Goal: Transaction & Acquisition: Subscribe to service/newsletter

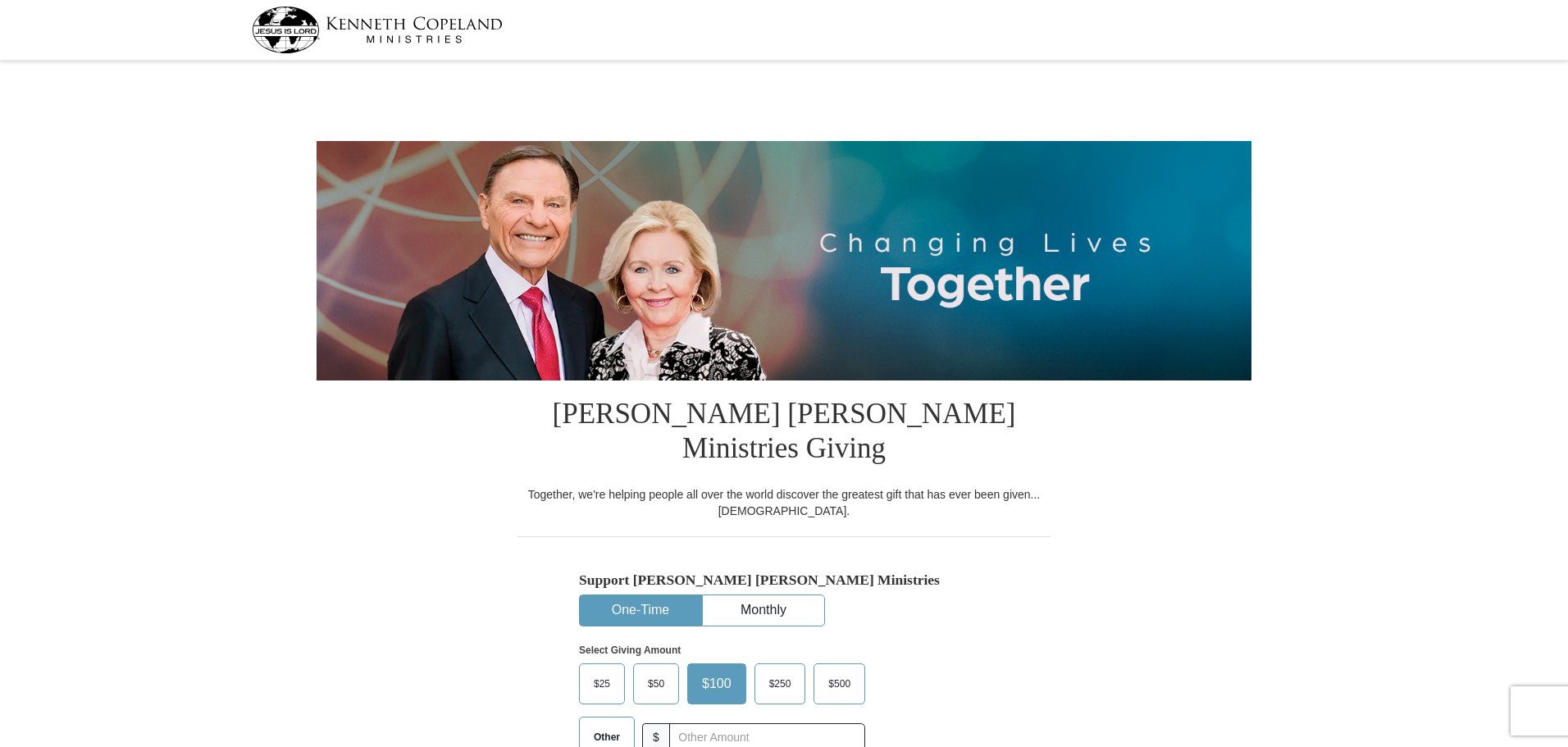
select select "MO"
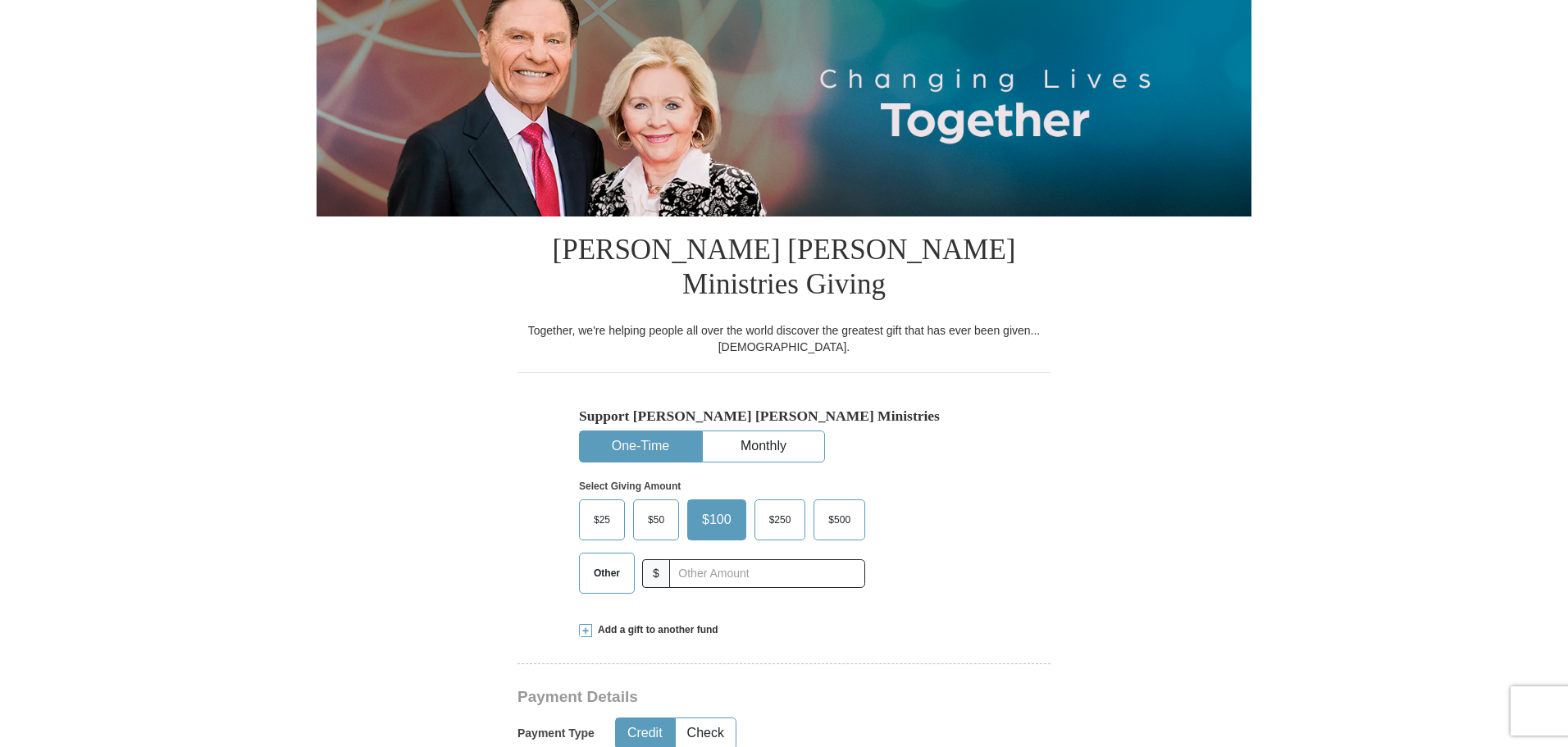
scroll to position [246, 0]
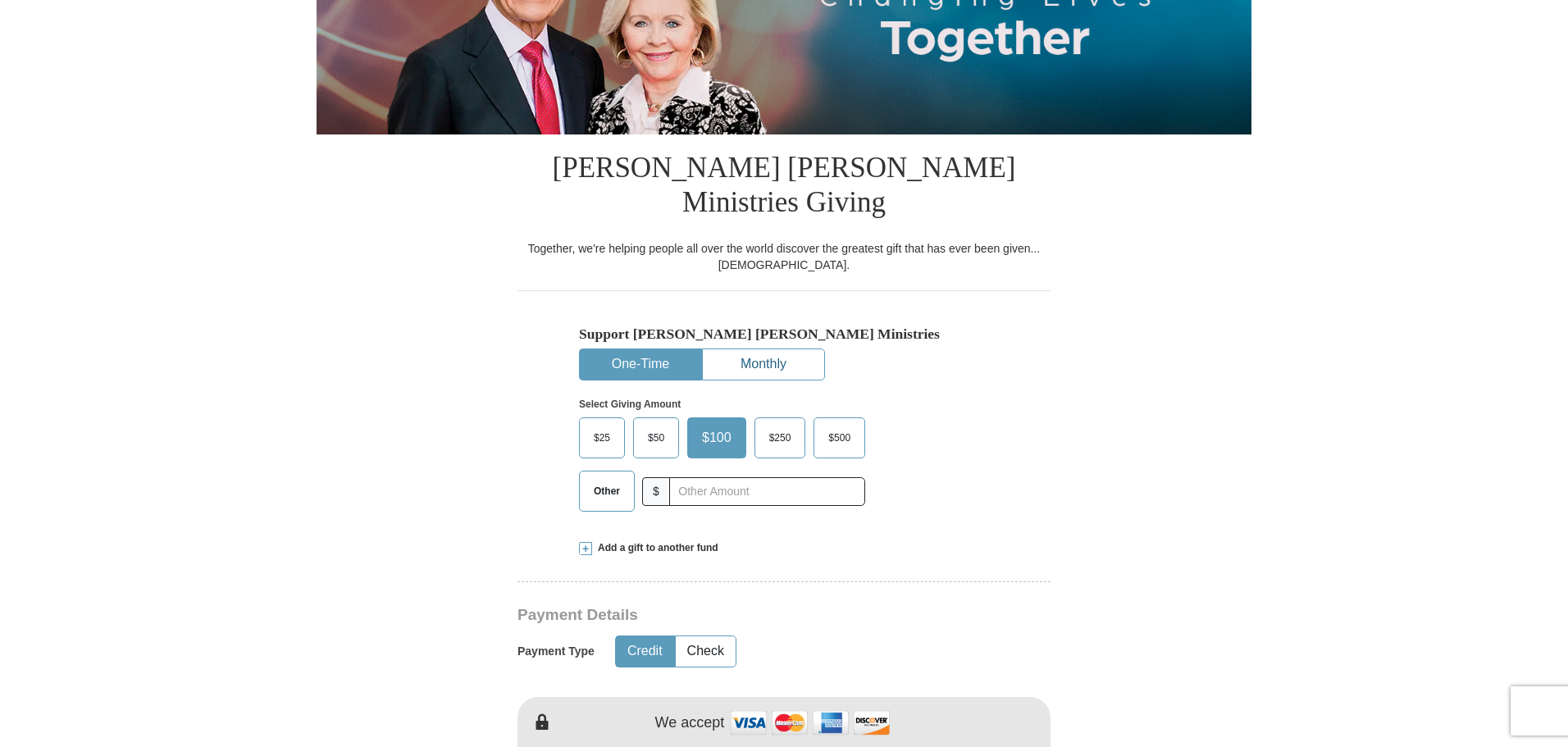
click at [787, 349] on button "Monthly" at bounding box center [763, 364] width 121 height 30
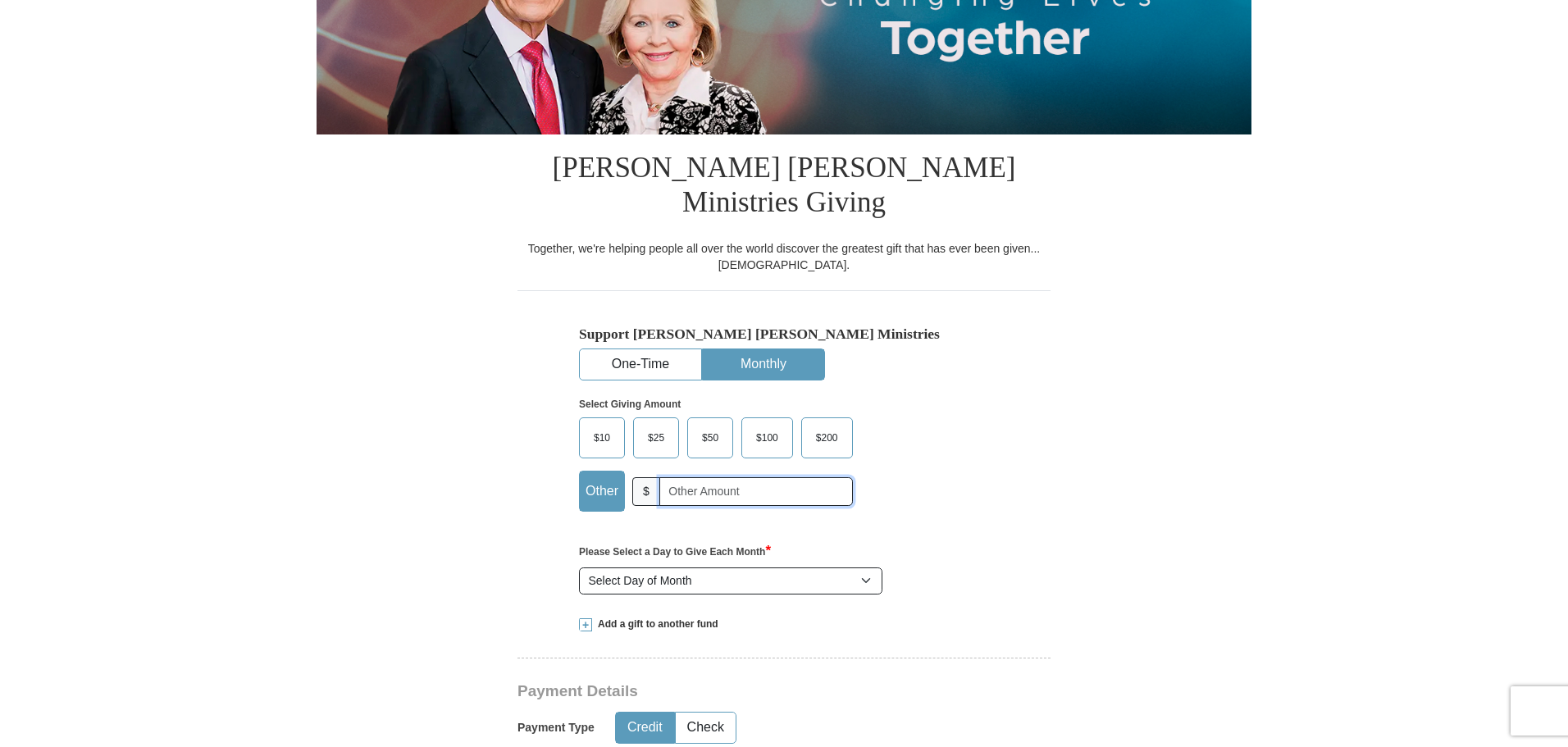
click at [718, 477] on input "text" at bounding box center [757, 491] width 194 height 29
type input "20.00"
click at [863, 568] on select "Select Day of Month 1 2 3 4 5 6 7 8 9 10 11 12 13 14 15 16 17 18 19 20 21 22 23…" at bounding box center [731, 582] width 304 height 28
select select "18"
click at [579, 568] on select "Select Day of Month 1 2 3 4 5 6 7 8 9 10 11 12 13 14 15 16 17 18 19 20 21 22 23…" at bounding box center [731, 582] width 304 height 28
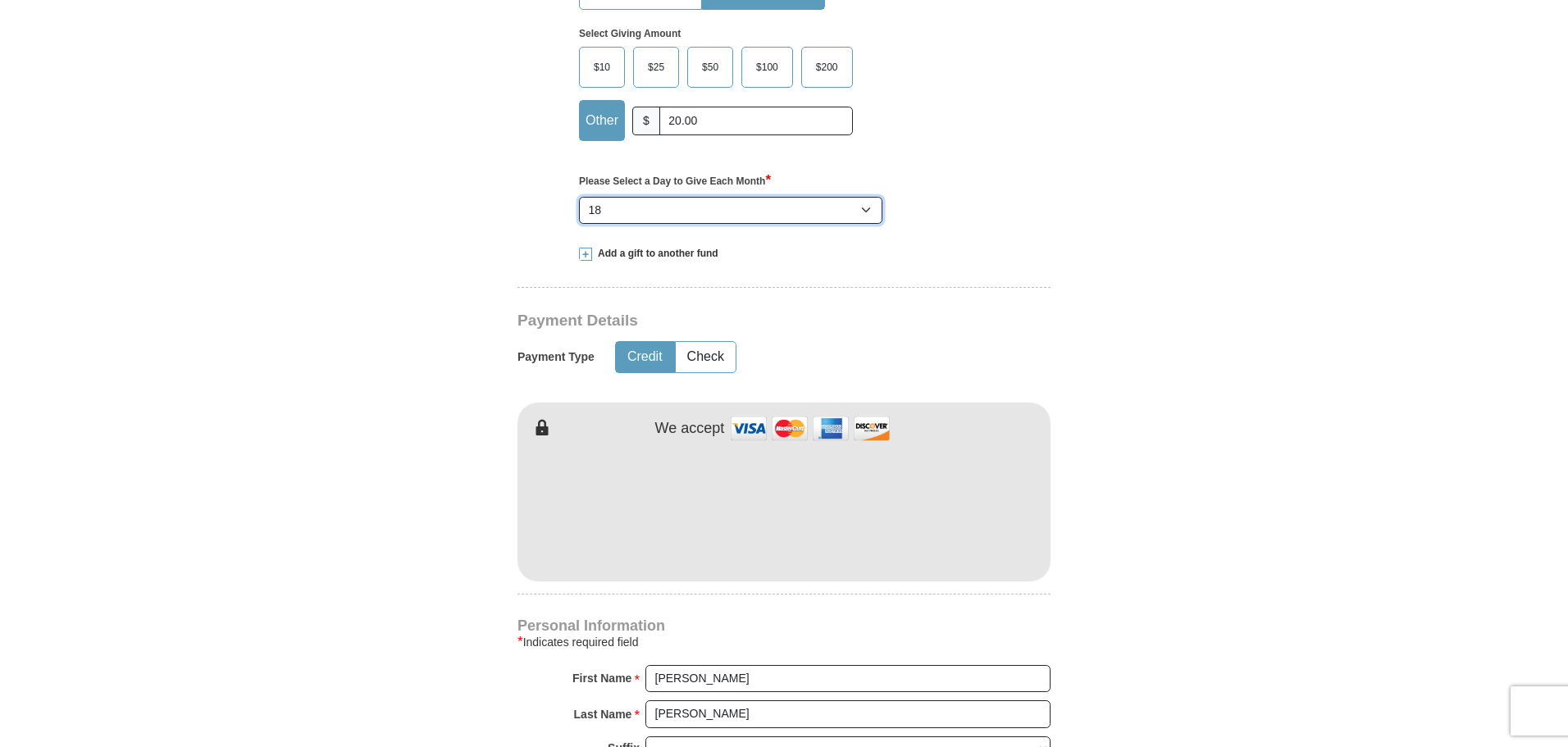
scroll to position [656, 0]
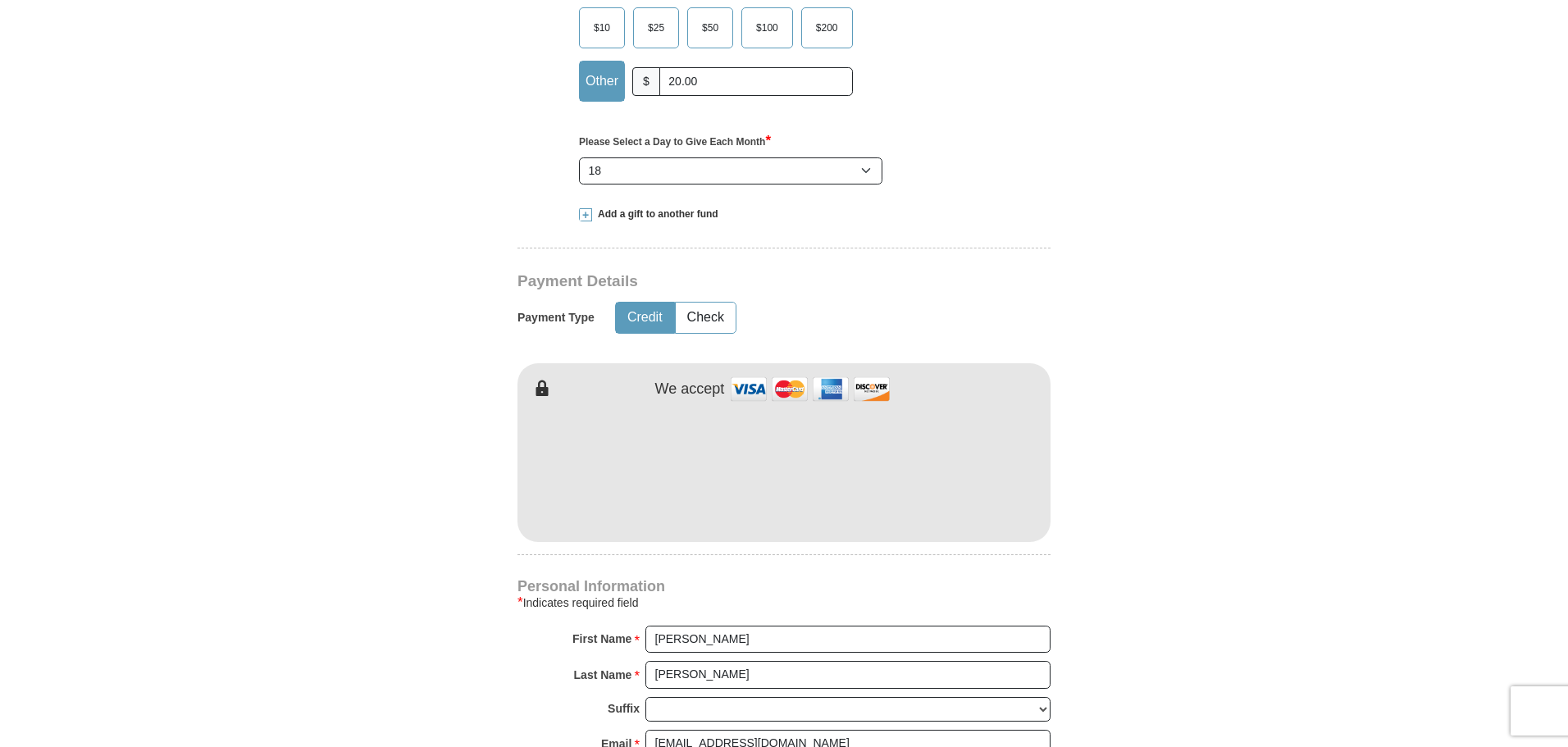
click at [1148, 448] on form "[PERSON_NAME] [PERSON_NAME] Ministries Giving Together, we're helping people al…" at bounding box center [784, 394] width 934 height 1971
click at [1209, 441] on form "[PERSON_NAME] [PERSON_NAME] Ministries Giving Together, we're helping people al…" at bounding box center [784, 394] width 934 height 1971
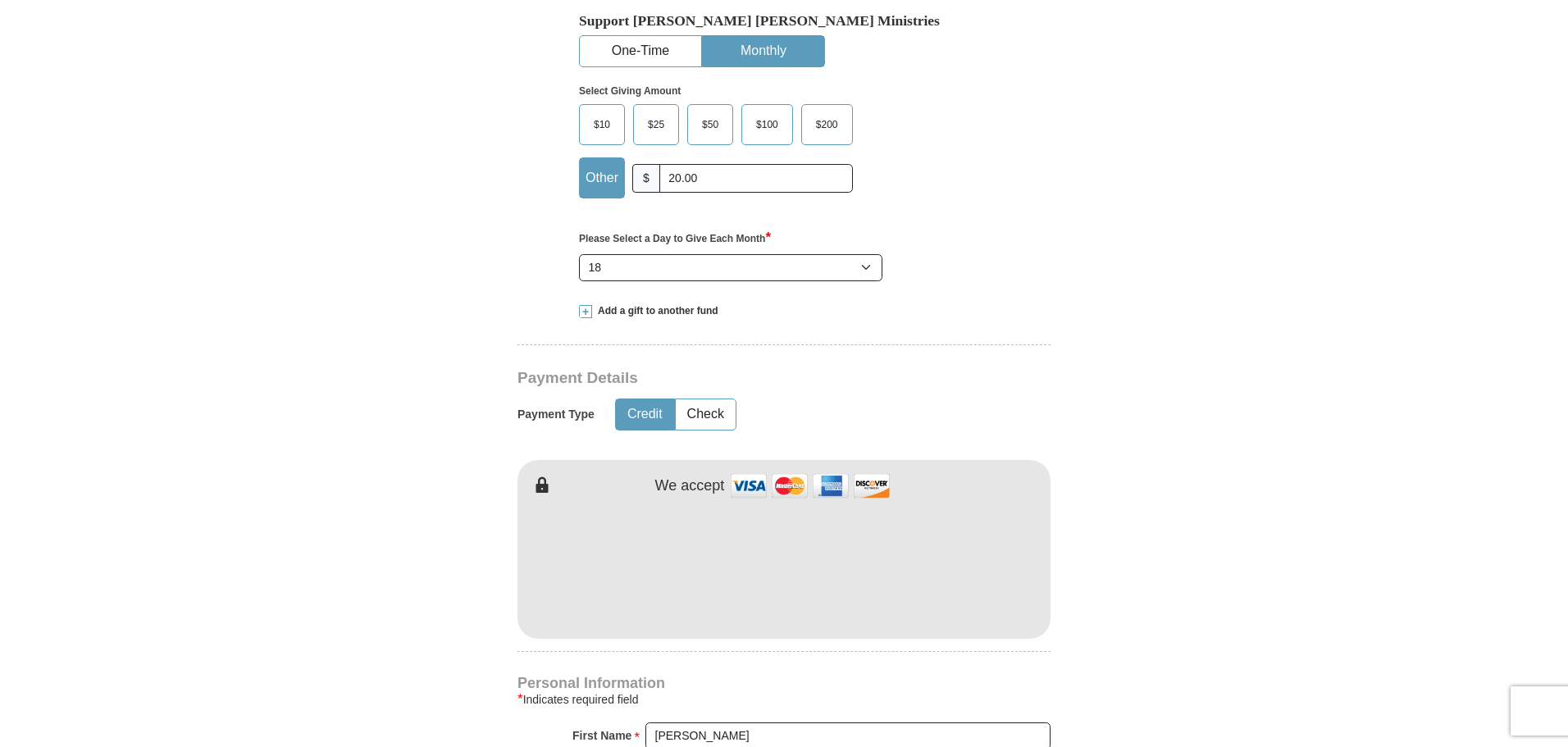
scroll to position [492, 0]
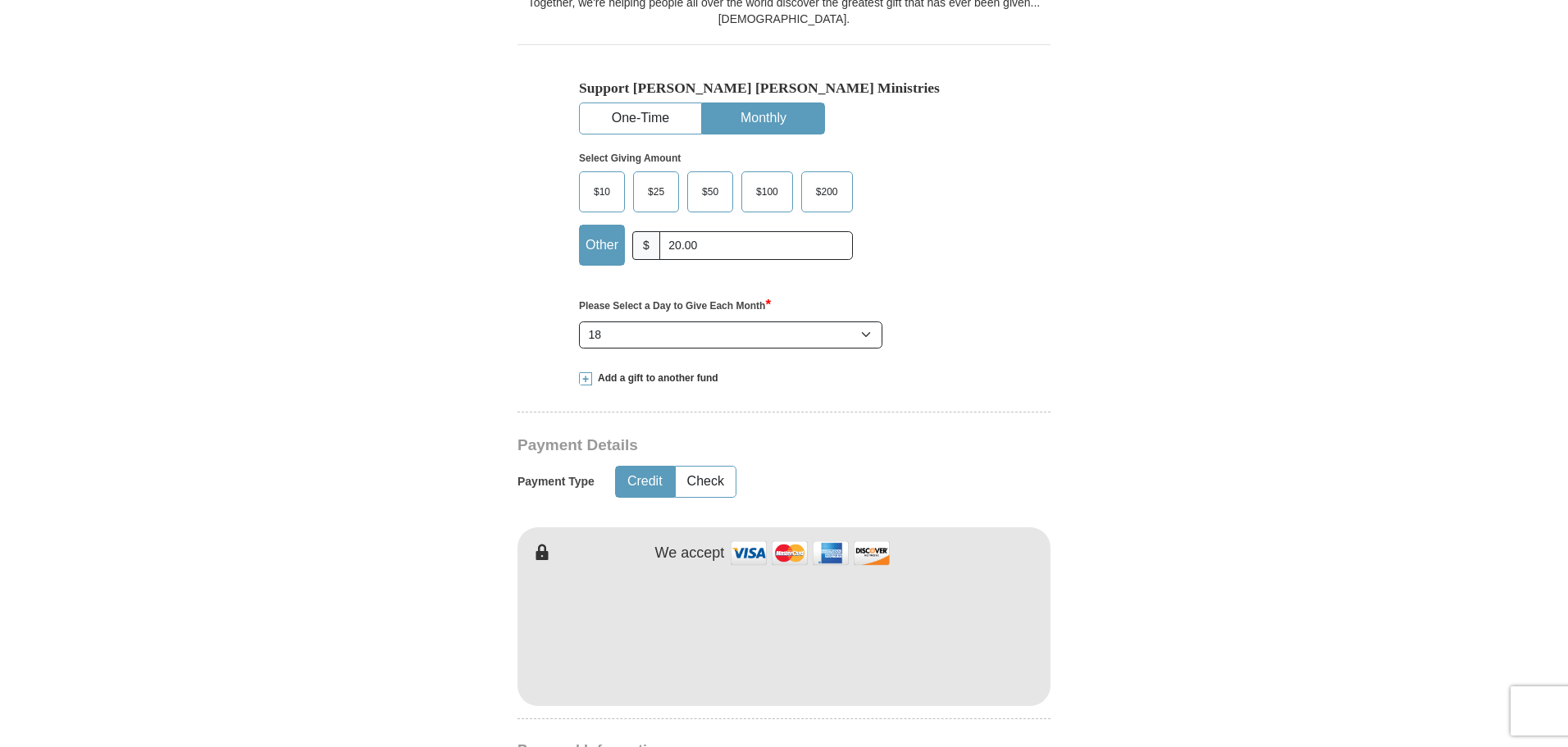
click at [642, 467] on button "Credit" at bounding box center [645, 482] width 58 height 30
drag, startPoint x: 830, startPoint y: 532, endPoint x: 1120, endPoint y: 625, distance: 304.5
click at [1120, 625] on form "[PERSON_NAME] [PERSON_NAME] Ministries Giving Together, we're helping people al…" at bounding box center [784, 558] width 934 height 1971
click at [1096, 546] on form "[PERSON_NAME] [PERSON_NAME] Ministries Giving Together, we're helping people al…" at bounding box center [784, 558] width 934 height 1971
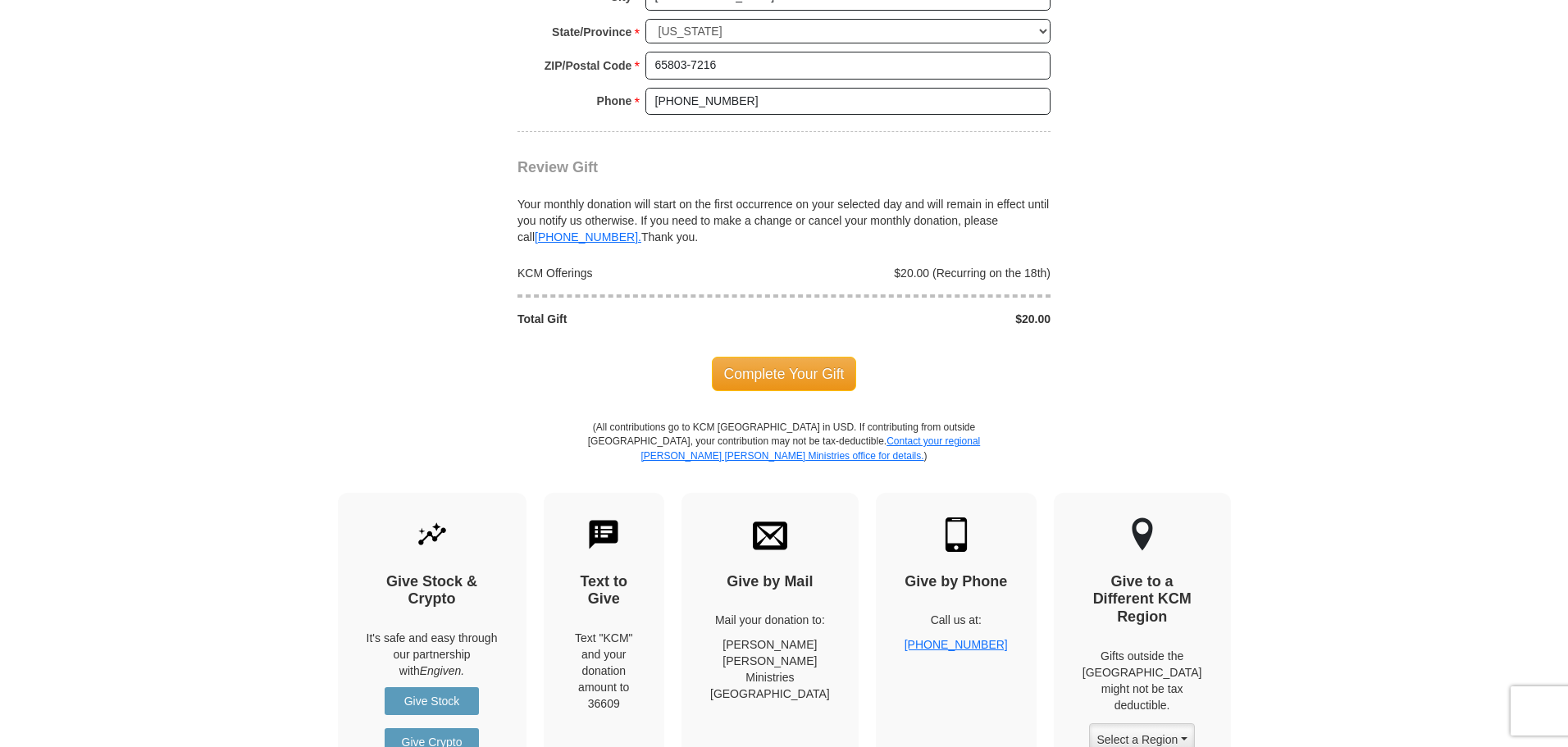
scroll to position [1559, 0]
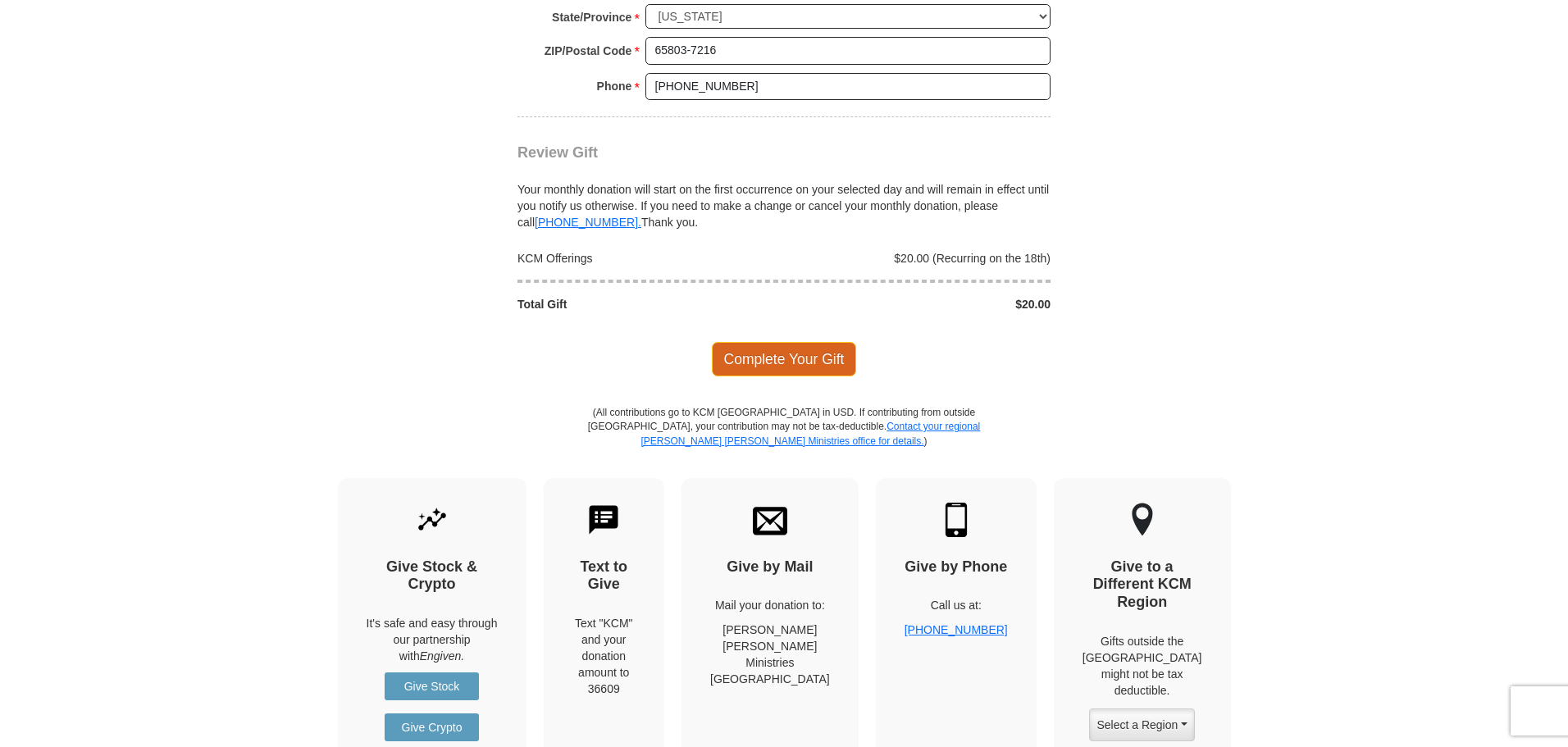
click at [789, 342] on span "Complete Your Gift" at bounding box center [784, 359] width 145 height 34
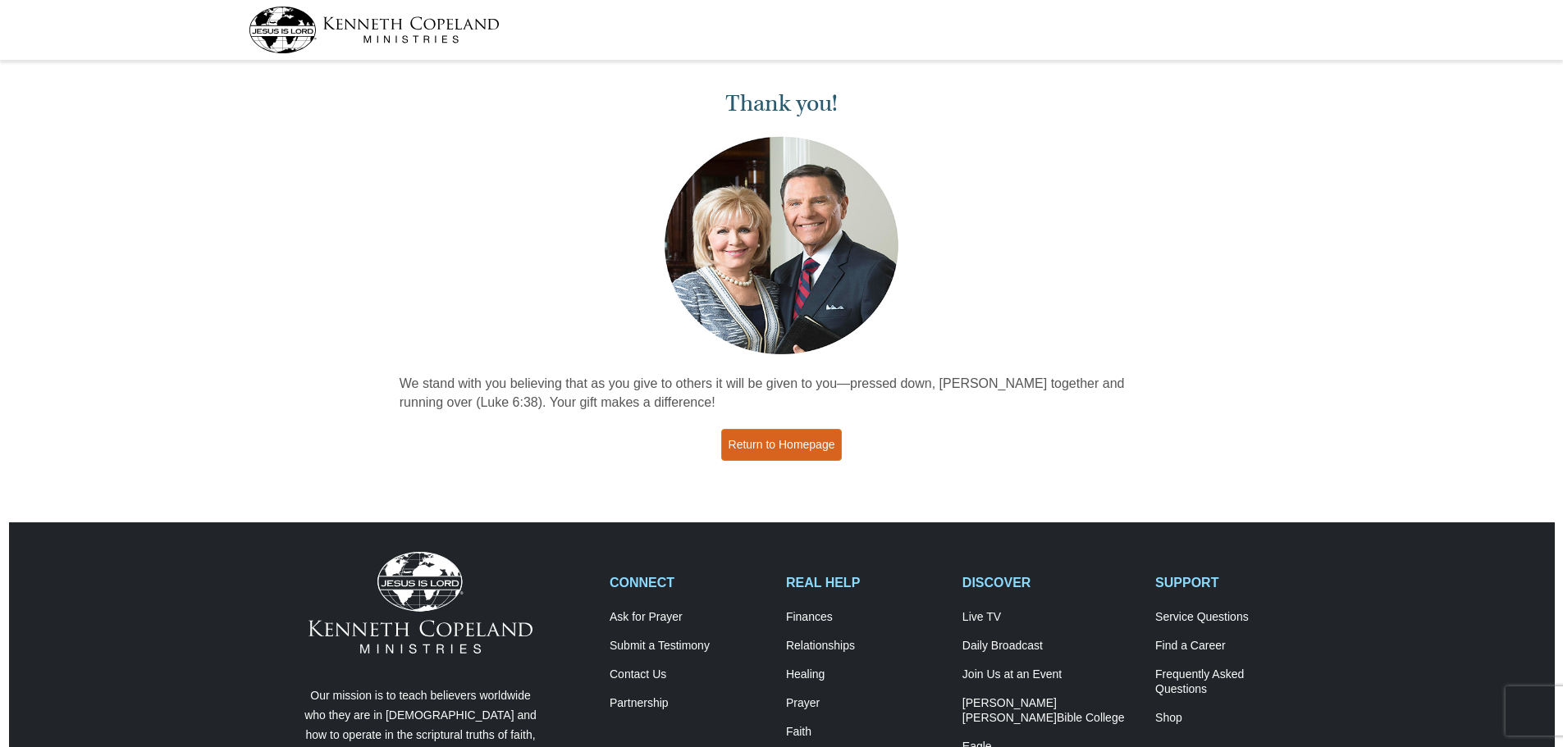
click at [779, 442] on link "Return to Homepage" at bounding box center [781, 445] width 121 height 32
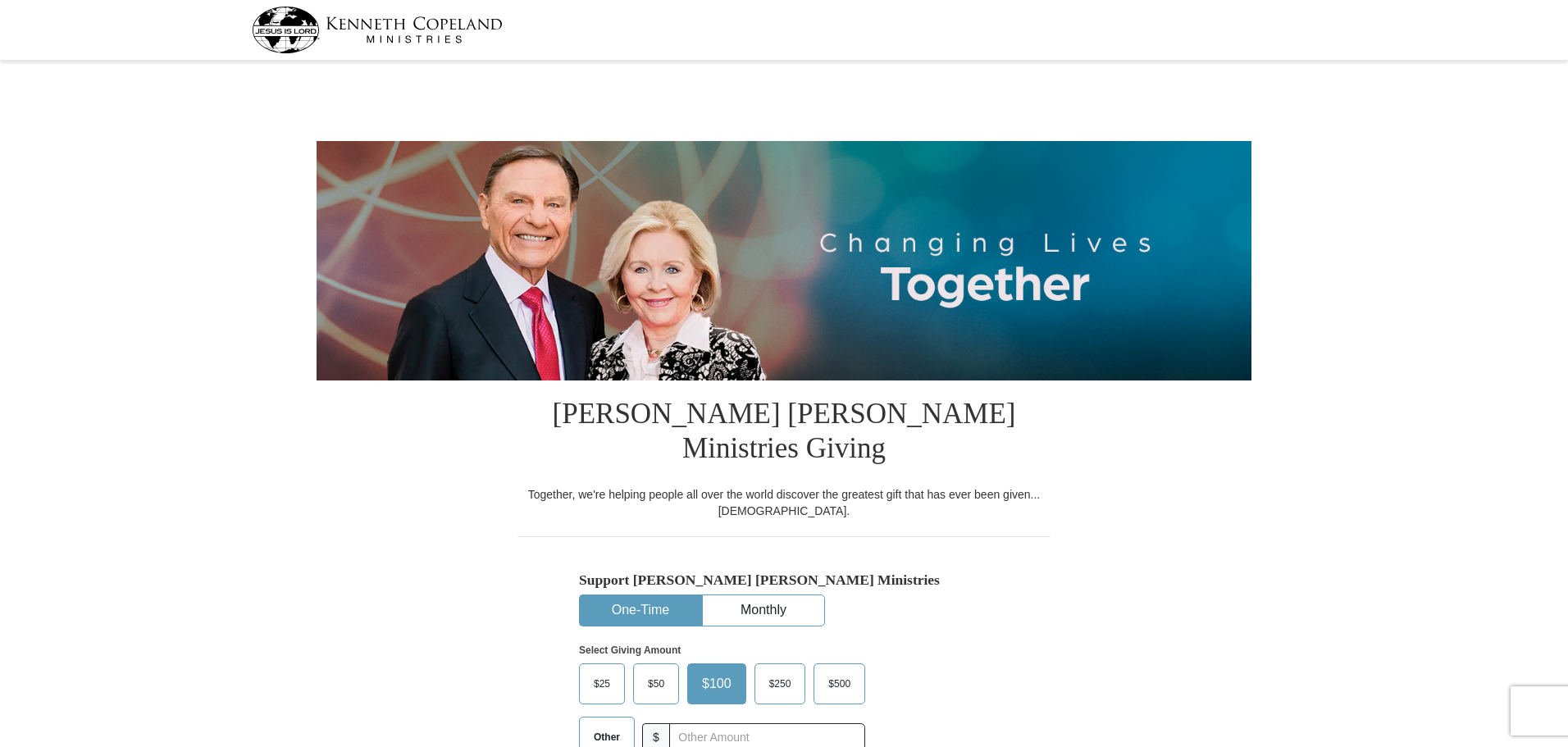
select select "MO"
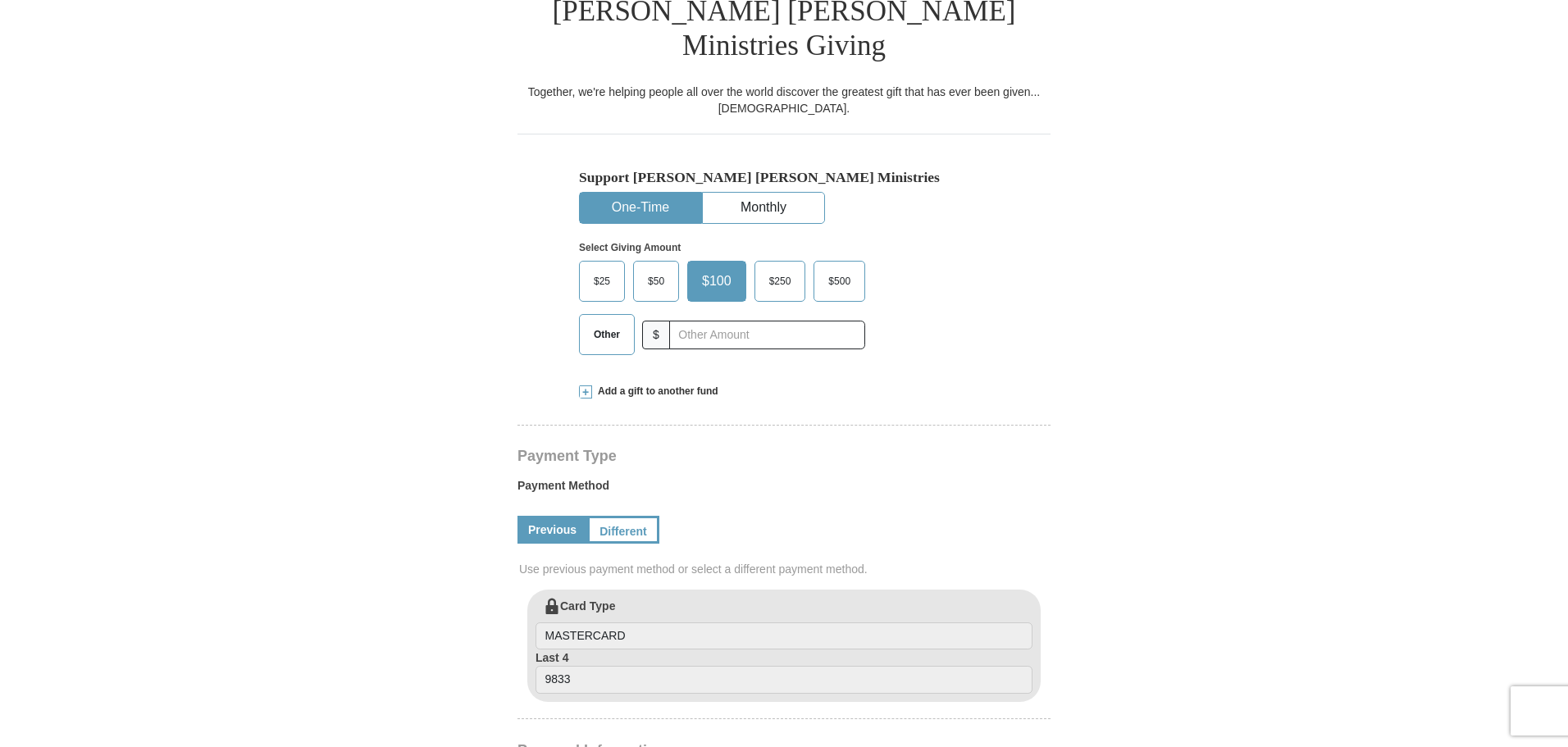
scroll to position [410, 0]
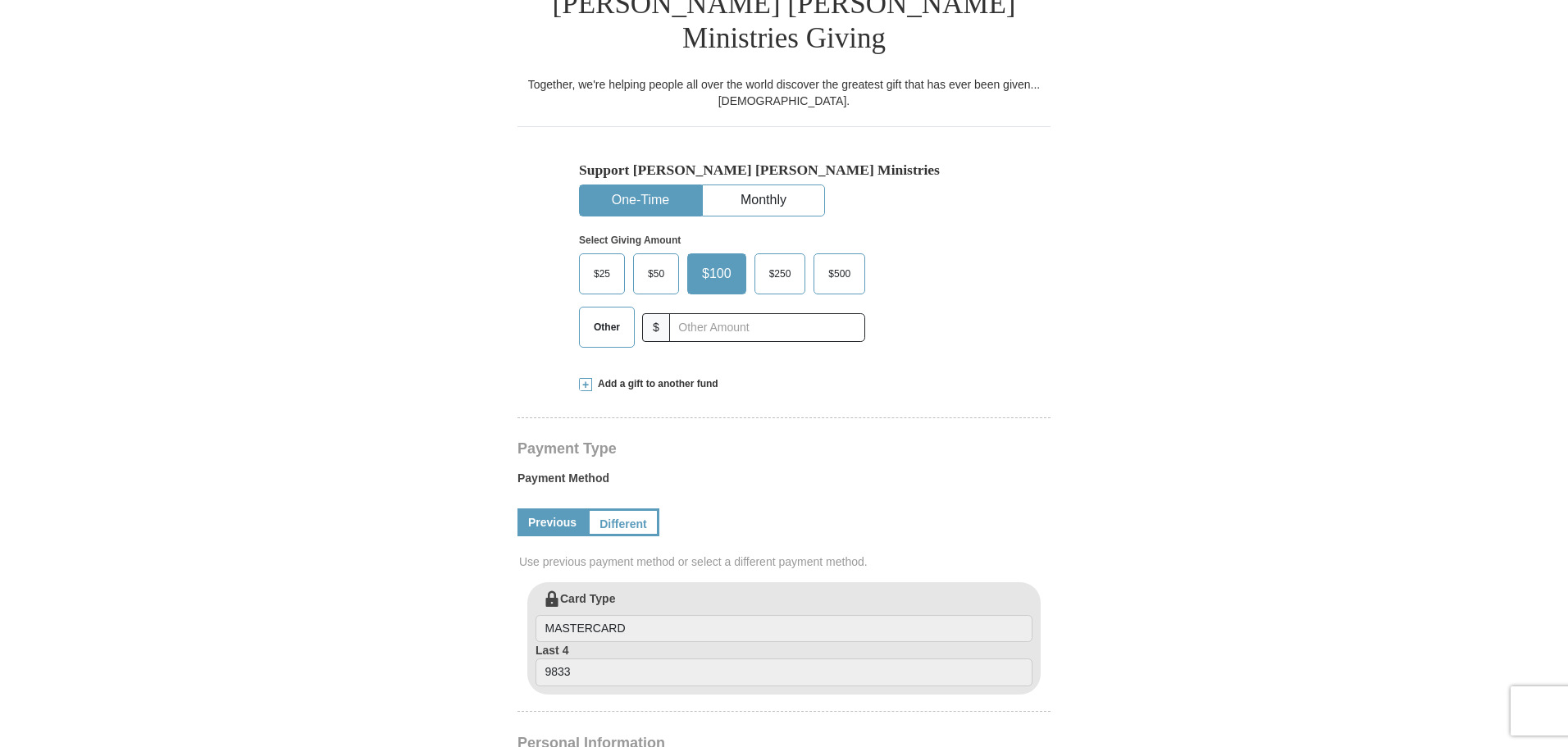
click at [550, 509] on link "Previous" at bounding box center [553, 523] width 70 height 28
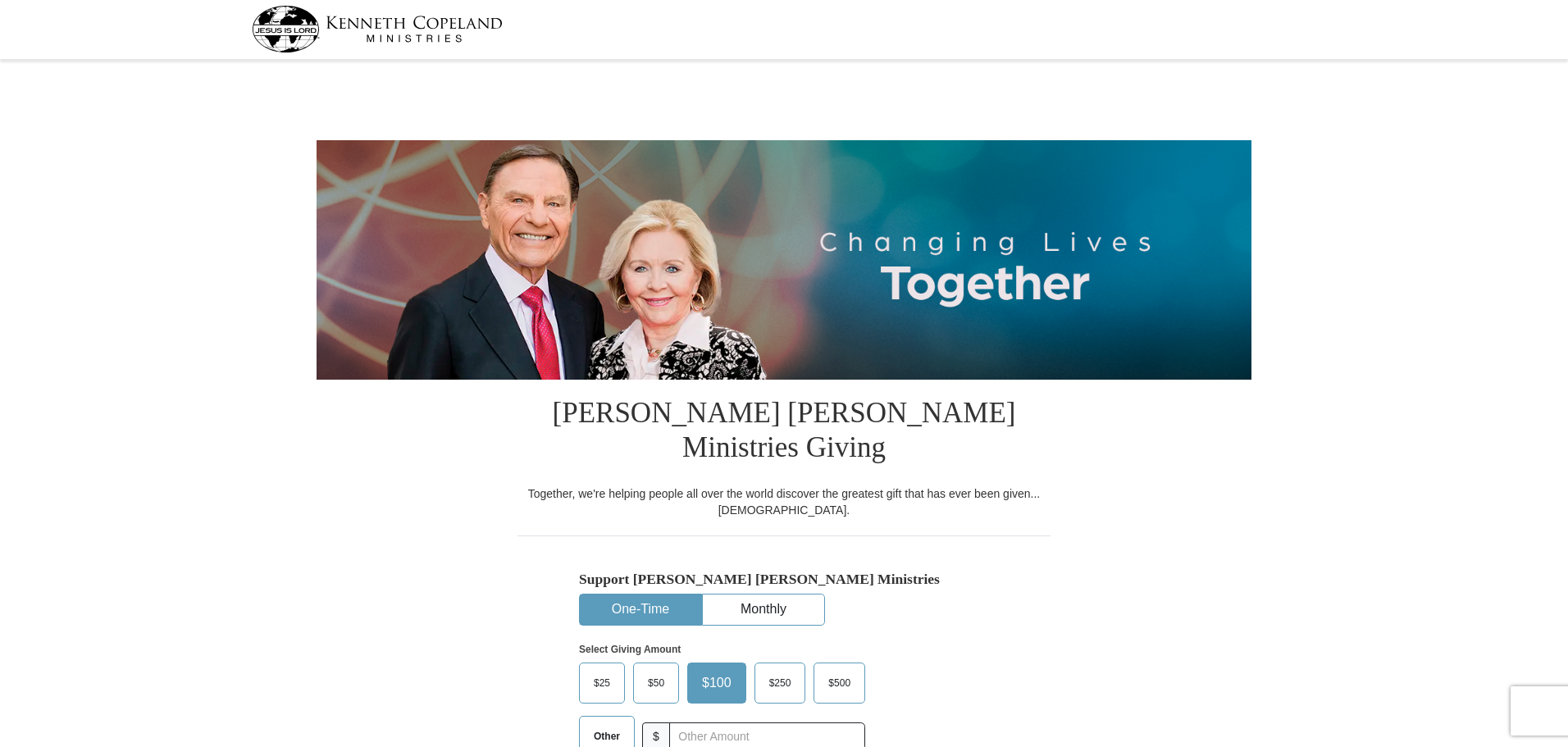
scroll to position [0, 0]
